Goal: Task Accomplishment & Management: Use online tool/utility

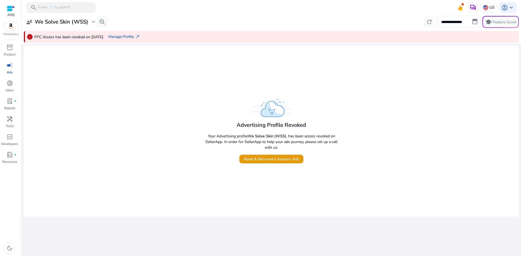
click at [10, 9] on div at bounding box center [11, 8] width 8 height 6
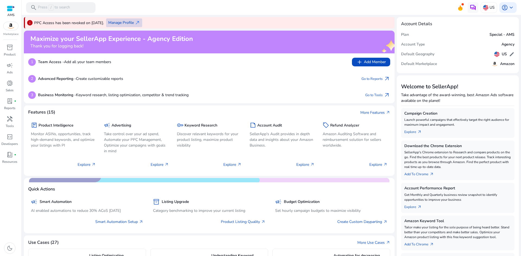
click at [134, 20] on span "Manage Profile" at bounding box center [121, 23] width 26 height 6
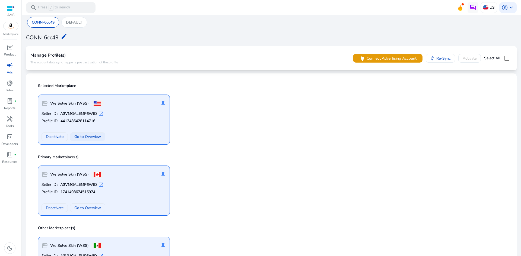
click at [96, 139] on span "Go to Overview" at bounding box center [87, 137] width 27 height 6
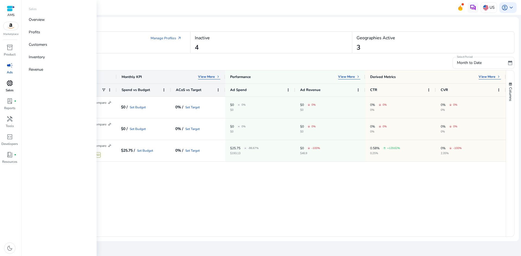
click at [7, 90] on p "Sales" at bounding box center [10, 90] width 8 height 5
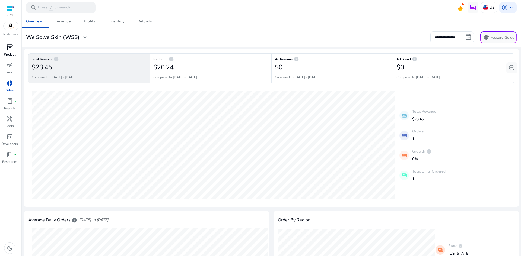
click at [9, 52] on p "Product" at bounding box center [10, 54] width 12 height 5
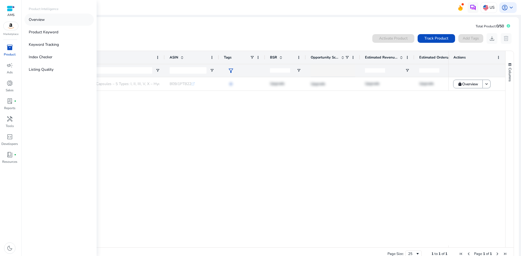
click at [56, 17] on link "Overview" at bounding box center [58, 20] width 69 height 12
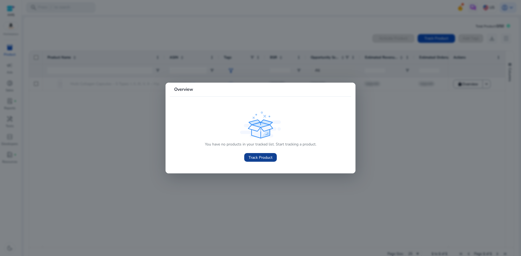
click at [263, 152] on span at bounding box center [260, 157] width 33 height 13
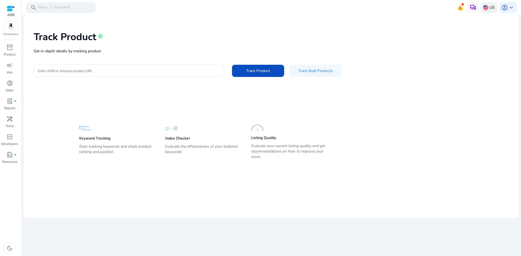
click at [487, 9] on img at bounding box center [485, 7] width 5 height 5
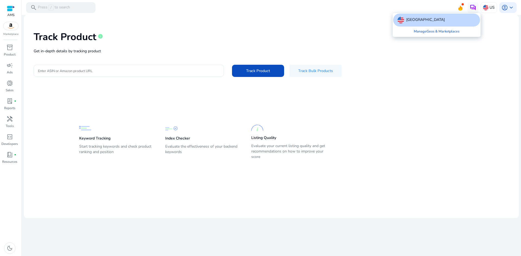
click at [510, 8] on div at bounding box center [260, 128] width 521 height 256
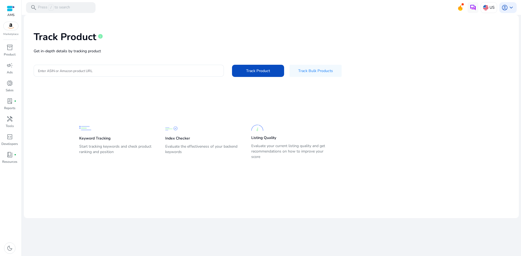
click at [510, 8] on span "keyboard_arrow_down" at bounding box center [511, 7] width 7 height 7
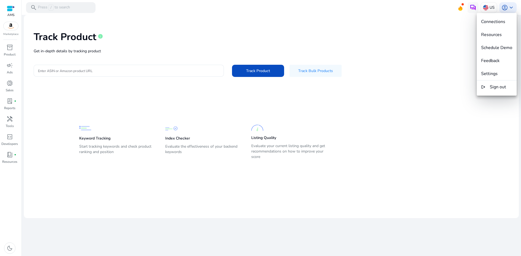
click at [112, 85] on div at bounding box center [260, 128] width 521 height 256
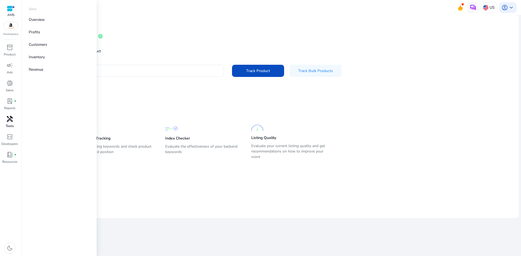
click at [8, 125] on p "Tools" at bounding box center [10, 126] width 8 height 5
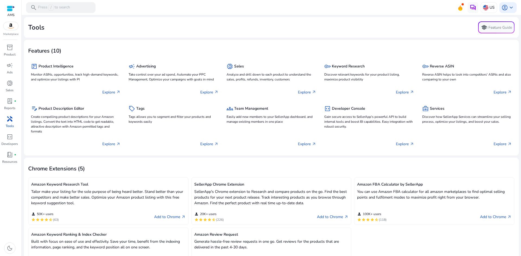
click at [13, 42] on div "AMS Marketplace inventory_2 Product campaign Ads donut_small Sales lab_profile …" at bounding box center [11, 128] width 22 height 256
click at [11, 49] on span "inventory_2" at bounding box center [10, 47] width 7 height 7
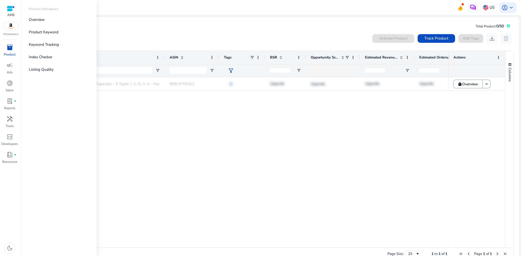
click at [5, 61] on link "inventory_2 Product" at bounding box center [9, 52] width 19 height 18
click at [7, 66] on span "campaign" at bounding box center [10, 65] width 7 height 7
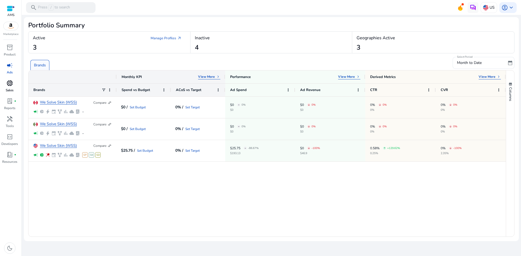
click at [8, 91] on p "Sales" at bounding box center [10, 90] width 8 height 5
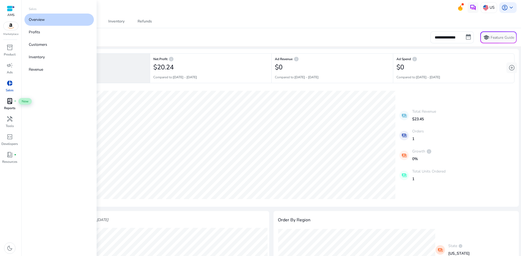
click at [9, 101] on span "lab_profile" at bounding box center [10, 101] width 7 height 7
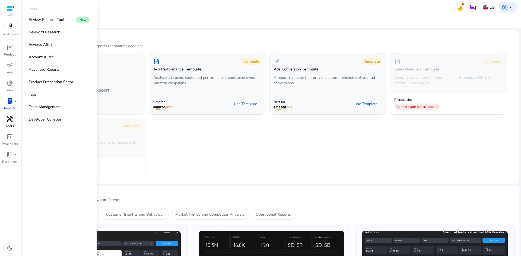
click at [11, 124] on p "Tools" at bounding box center [10, 126] width 8 height 5
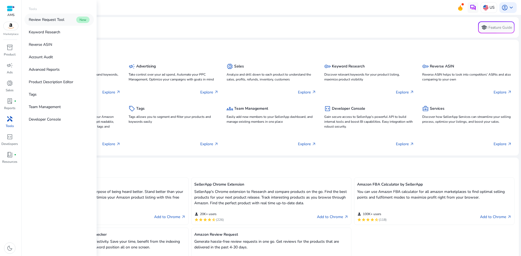
click at [59, 19] on p "Review Request Tool" at bounding box center [47, 20] width 36 height 6
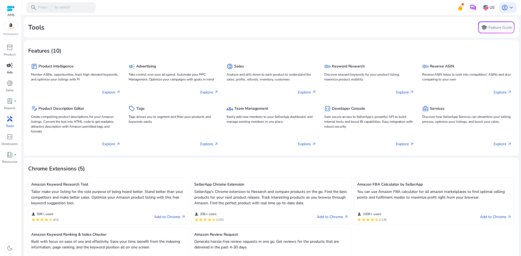
click at [10, 69] on span "campaign" at bounding box center [10, 65] width 7 height 7
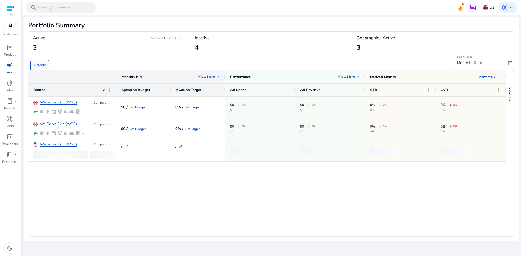
click at [10, 69] on span "campaign" at bounding box center [10, 65] width 7 height 7
click at [10, 9] on div at bounding box center [11, 8] width 8 height 6
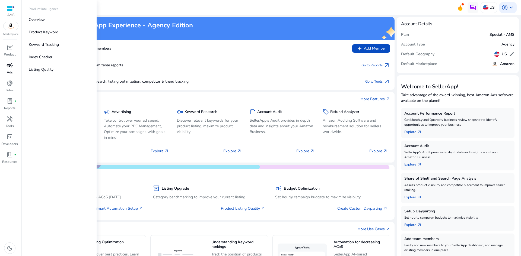
click at [12, 71] on p "Ads" at bounding box center [10, 72] width 6 height 5
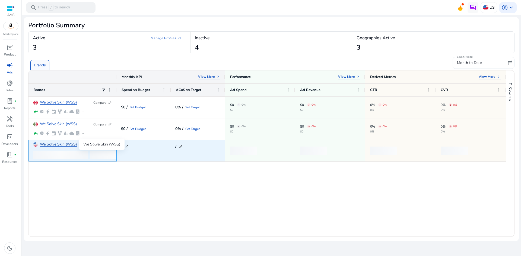
click at [47, 145] on link "We Solve Skin (WSS)" at bounding box center [58, 145] width 37 height 4
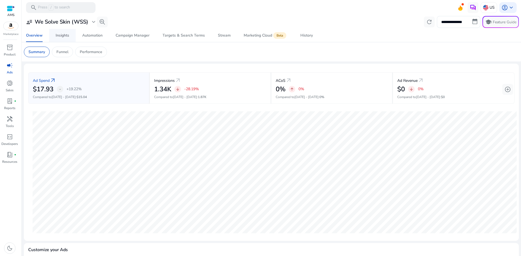
click at [68, 35] on div "Insights" at bounding box center [63, 36] width 14 height 4
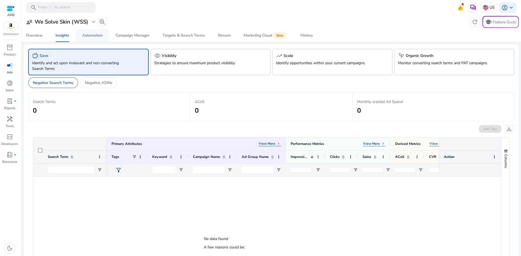
click at [92, 37] on div "Automation" at bounding box center [92, 36] width 20 height 4
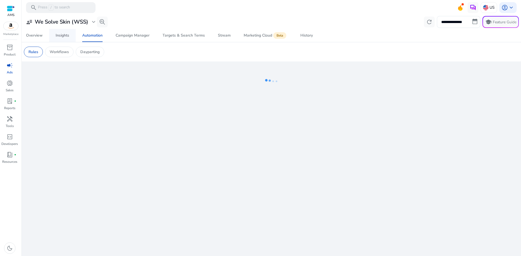
click at [73, 33] on link "Insights" at bounding box center [62, 35] width 27 height 13
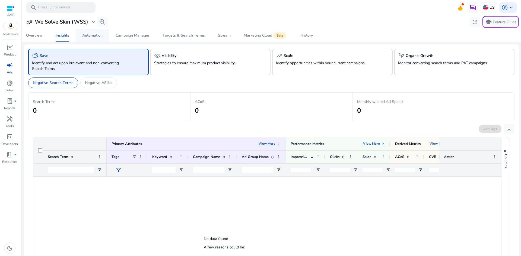
click at [107, 36] on link "Automation" at bounding box center [92, 35] width 33 height 13
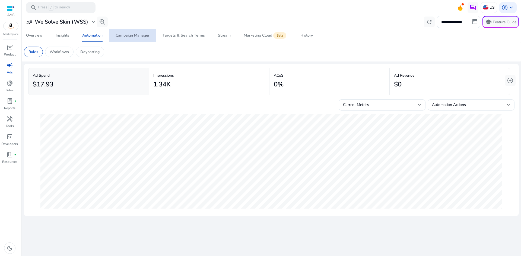
click at [137, 36] on div "Campaign Manager" at bounding box center [133, 36] width 34 height 4
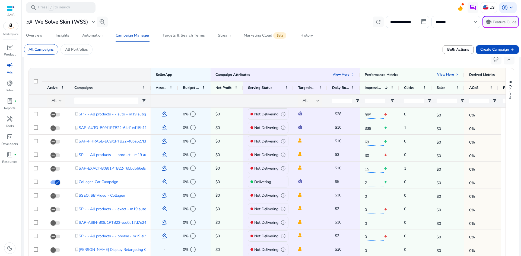
scroll to position [109, 0]
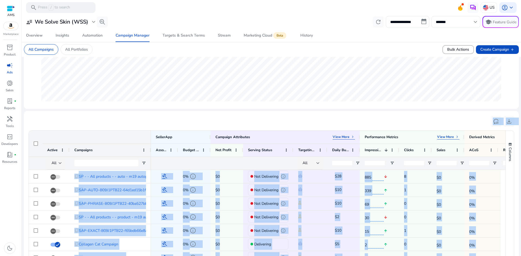
click at [506, 80] on div "Ad Spend $17.93 - +19.22% from $15.04 Impressions 1.34K arrow_downward -28.19% …" at bounding box center [271, 149] width 495 height 397
click at [179, 34] on div "Targets & Search Terms" at bounding box center [184, 36] width 42 height 4
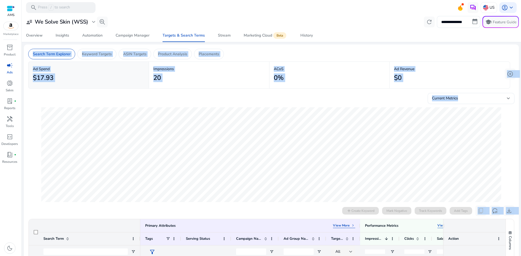
click at [274, 80] on h2 "0%" at bounding box center [279, 78] width 10 height 8
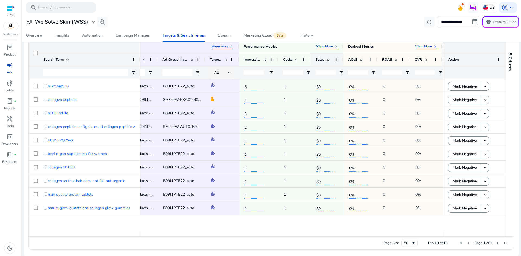
click at [329, 59] on span at bounding box center [328, 60] width 4 height 4
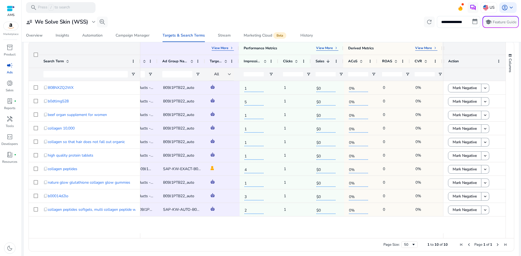
scroll to position [179, 0]
